Goal: Register for event/course

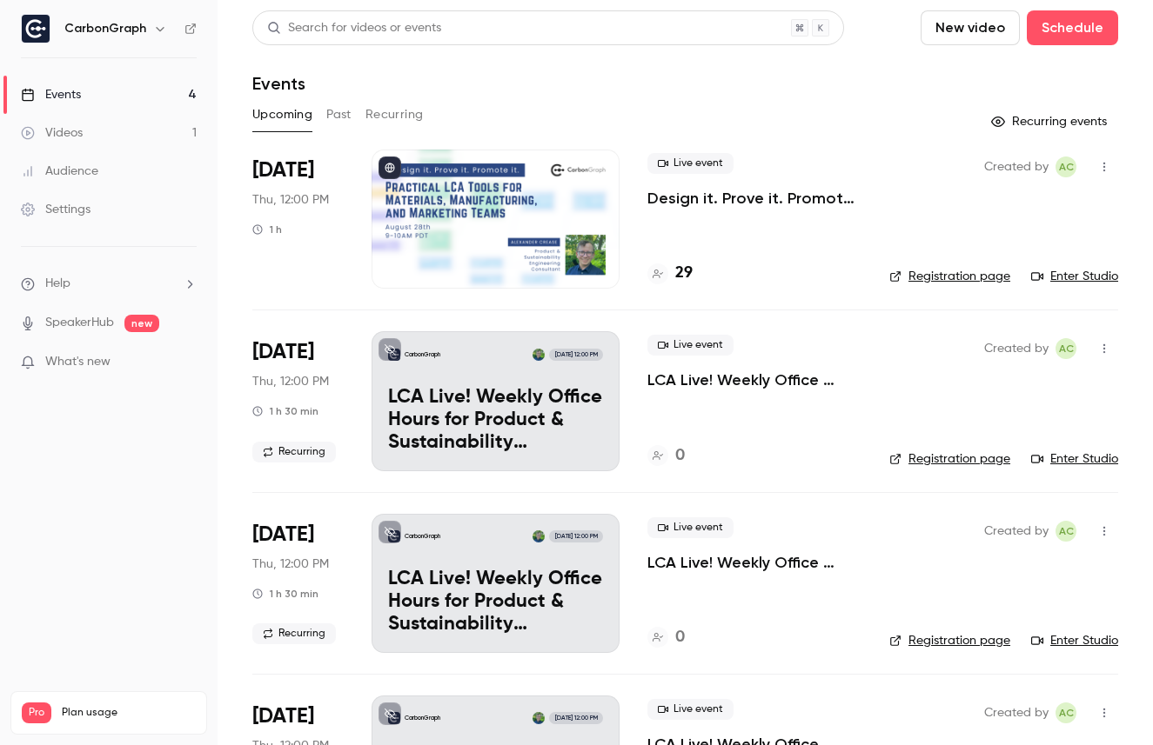
click at [692, 285] on div "Live event Design it. Prove it. Promote it: Practical LCA Tools for Materials, …" at bounding box center [754, 219] width 214 height 139
click at [685, 272] on h4 "29" at bounding box center [683, 273] width 17 height 23
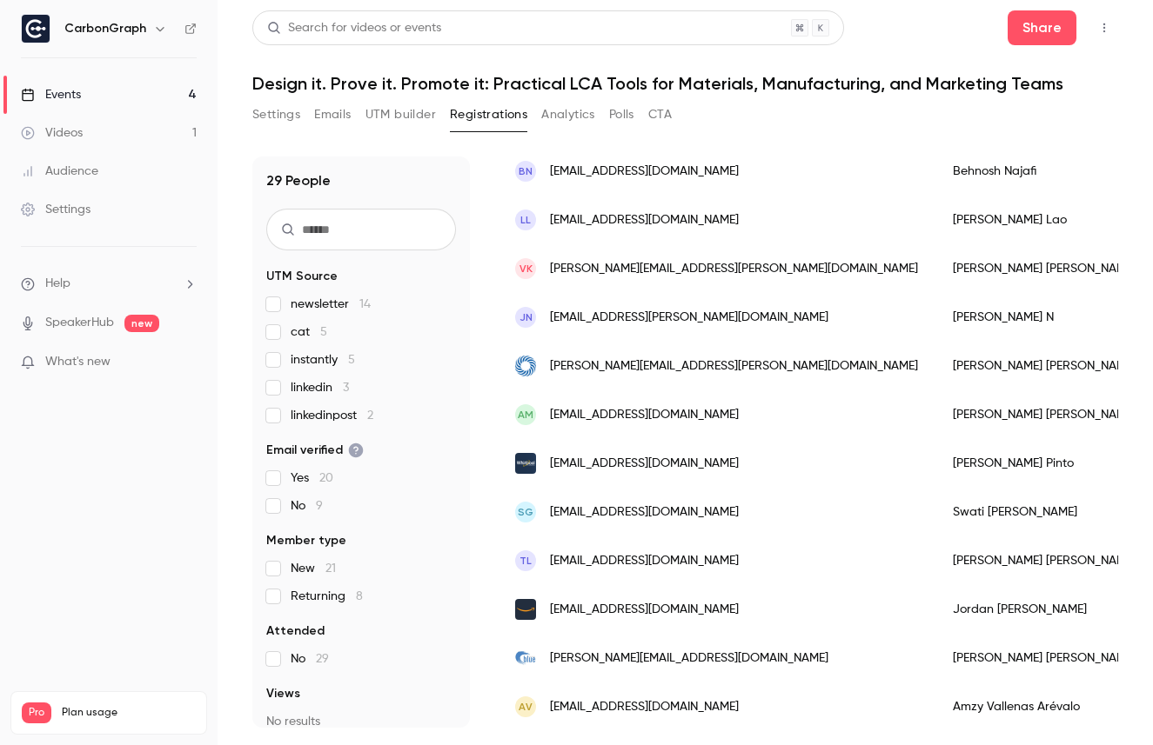
scroll to position [1007, 0]
